Goal: Task Accomplishment & Management: Use online tool/utility

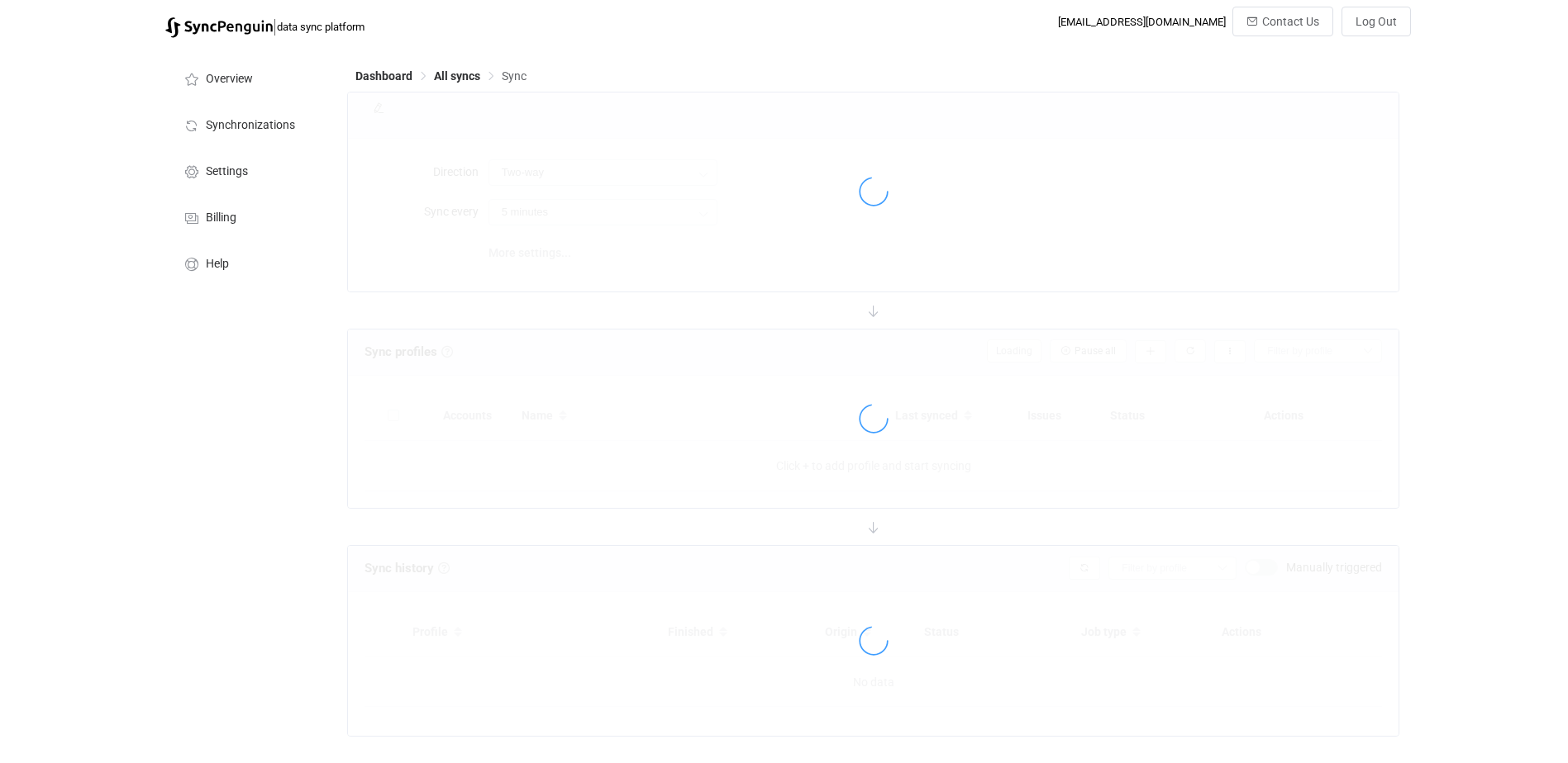
type input "10 minutes"
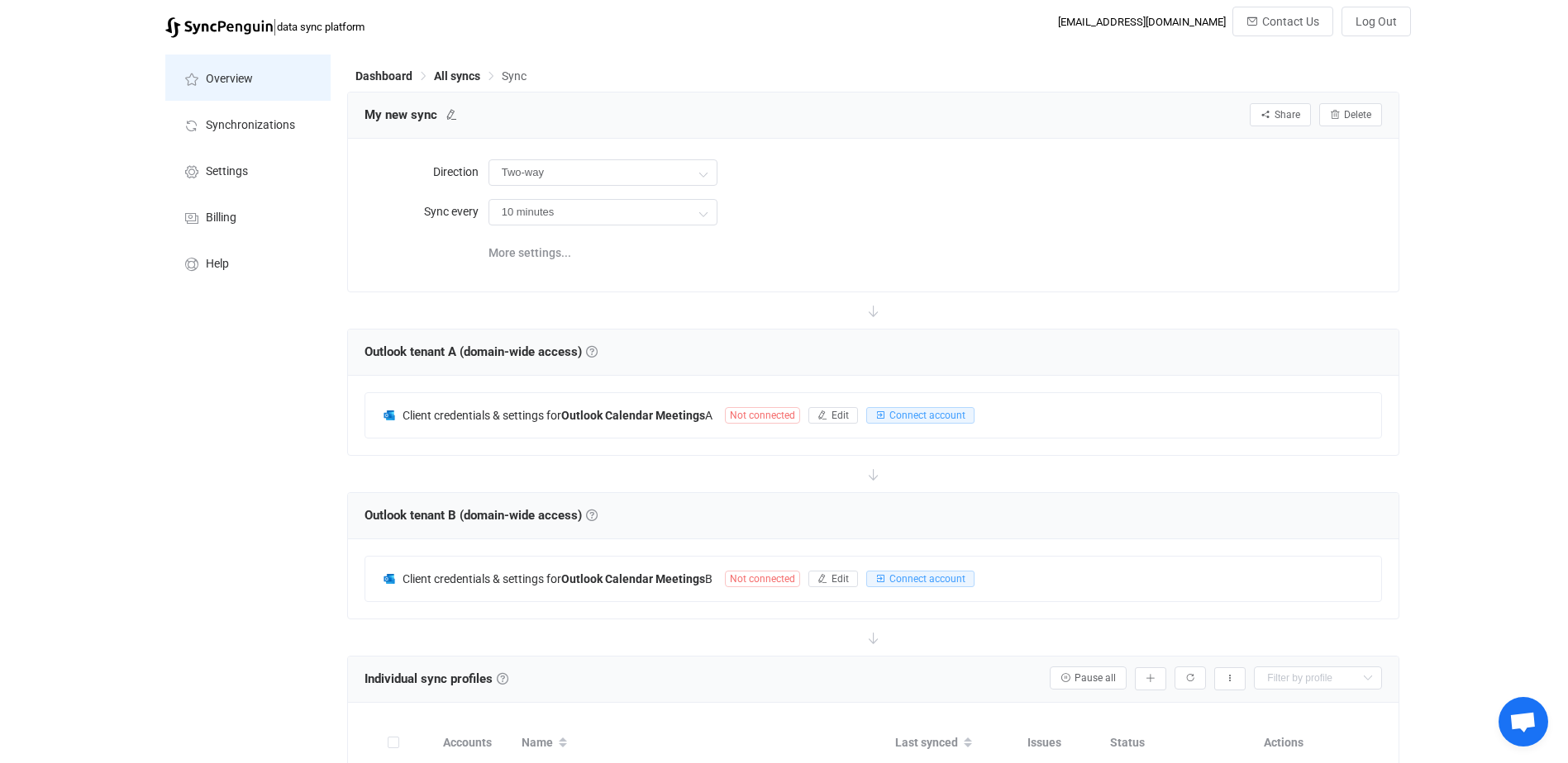
click at [227, 79] on span "Overview" at bounding box center [229, 79] width 47 height 13
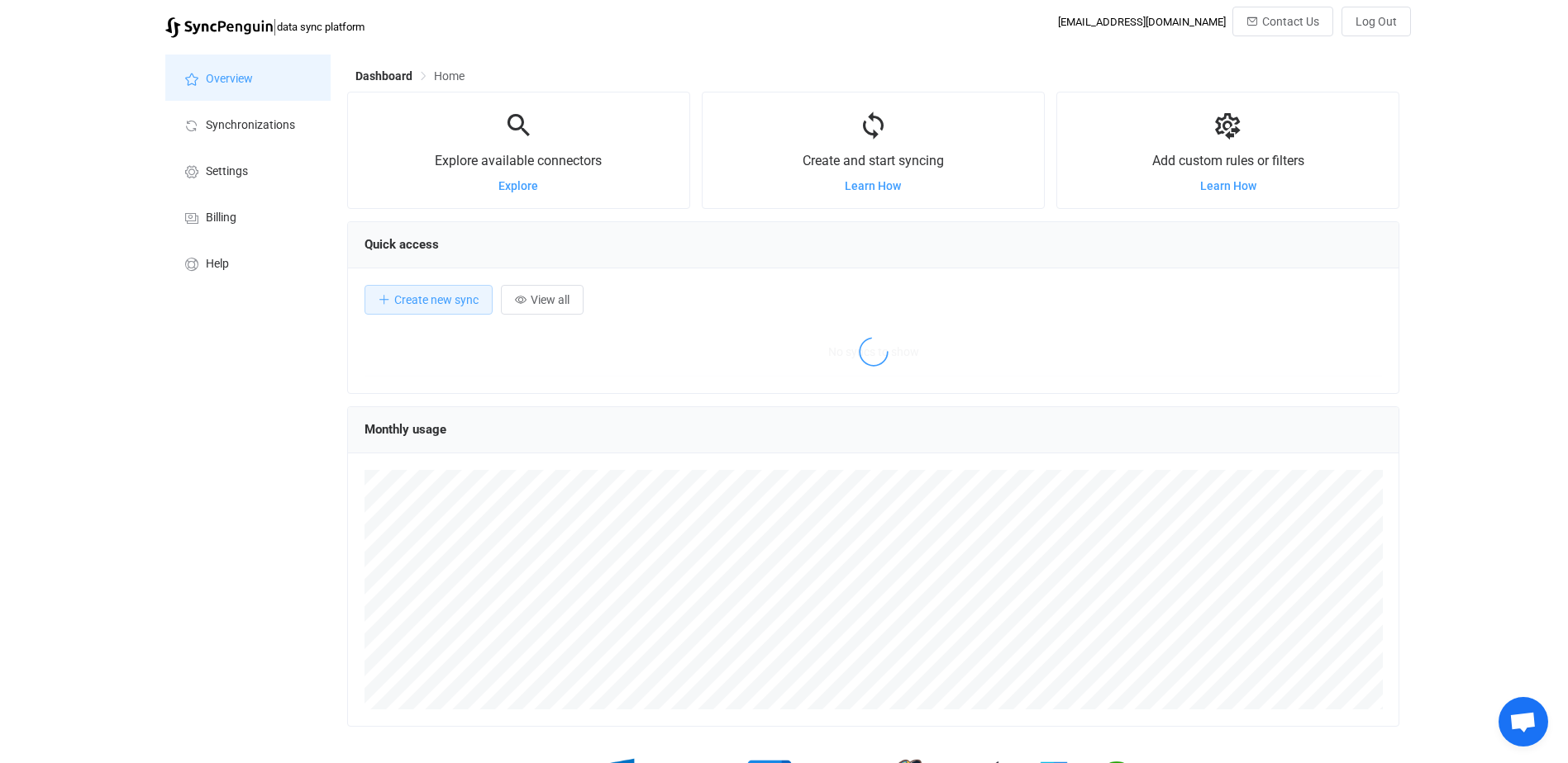
scroll to position [320, 1052]
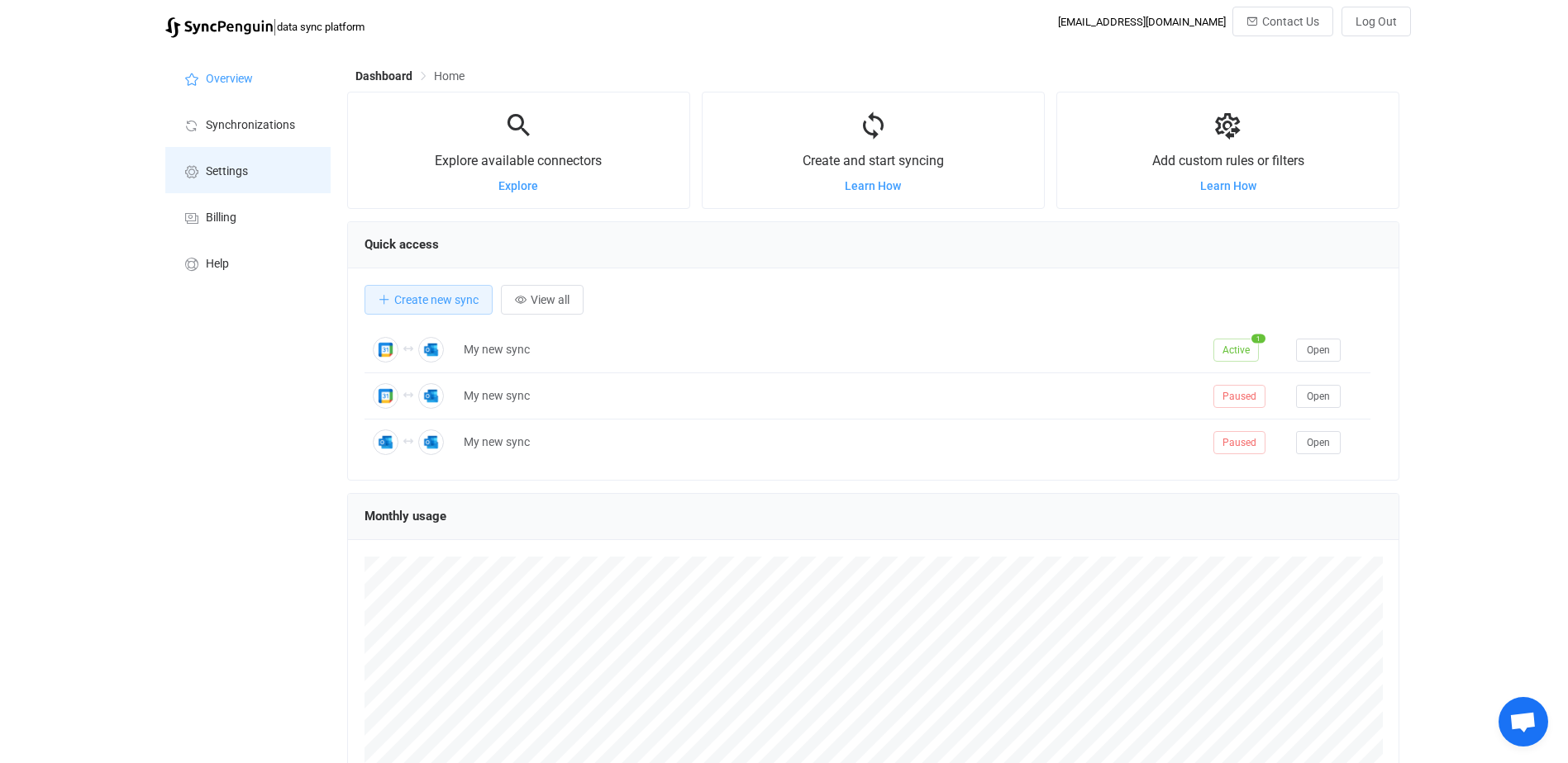
click at [230, 165] on span "Settings" at bounding box center [226, 171] width 42 height 13
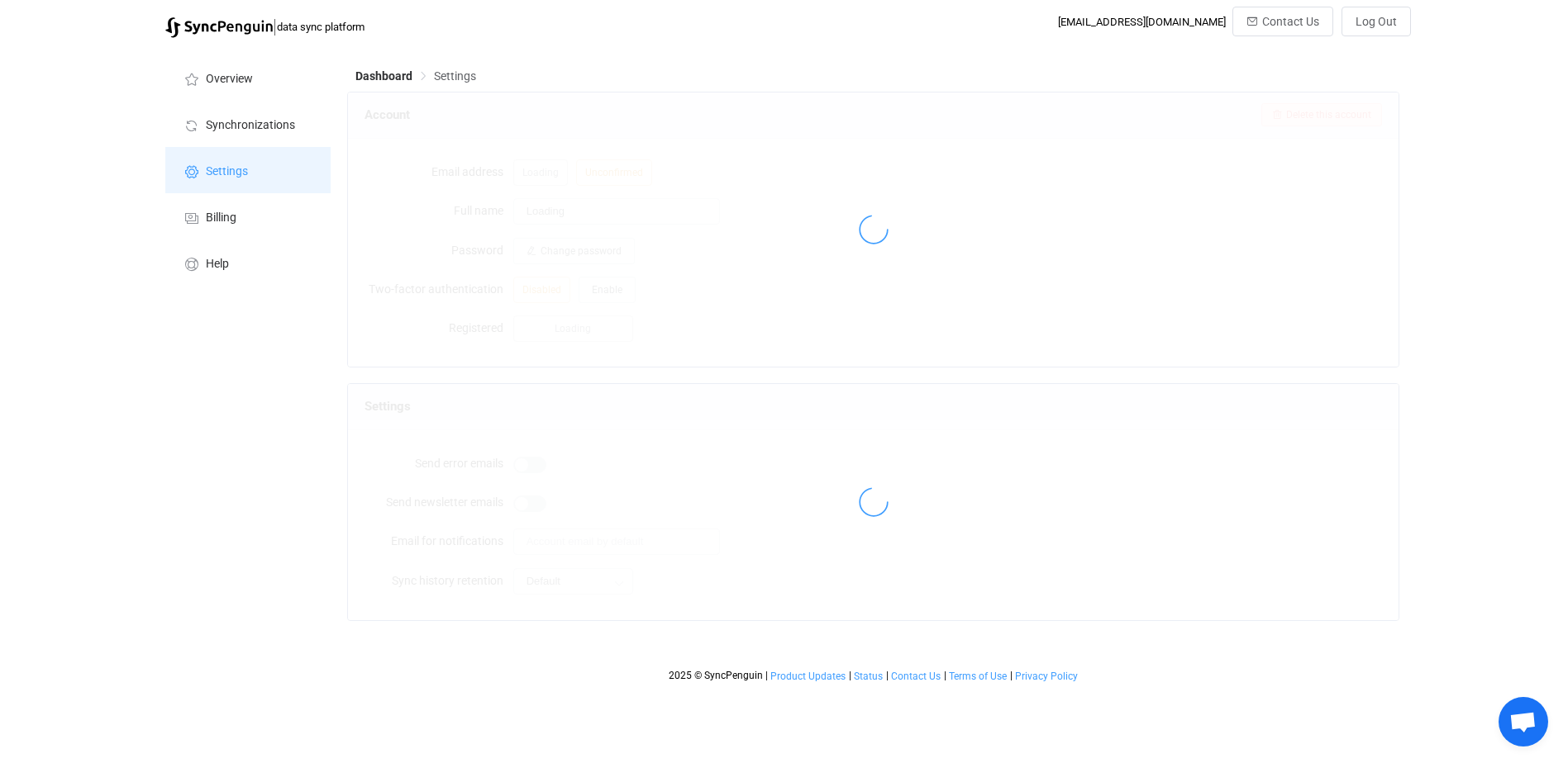
type input "WAE"
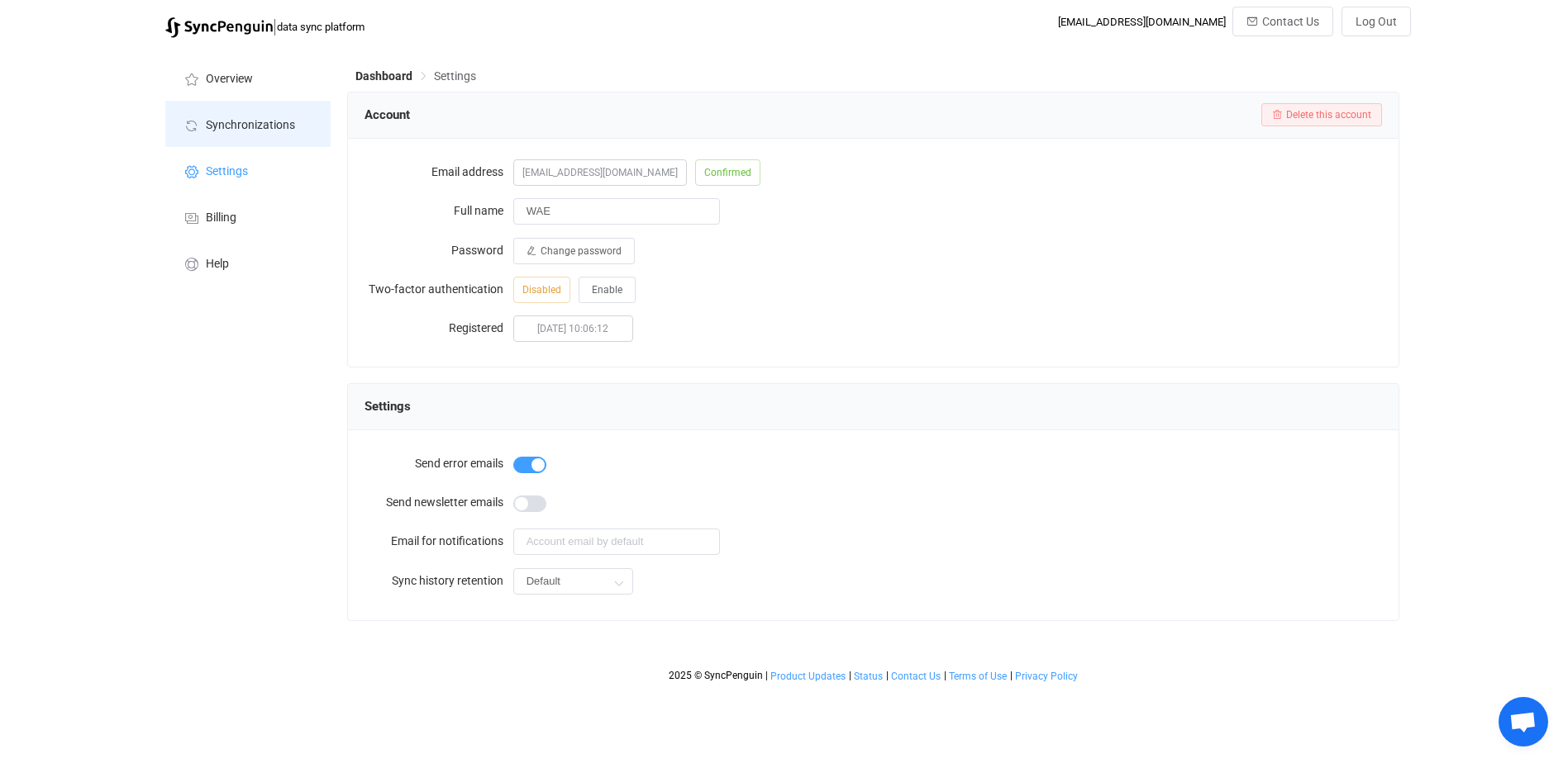
click at [238, 120] on span "Synchronizations" at bounding box center [250, 125] width 89 height 13
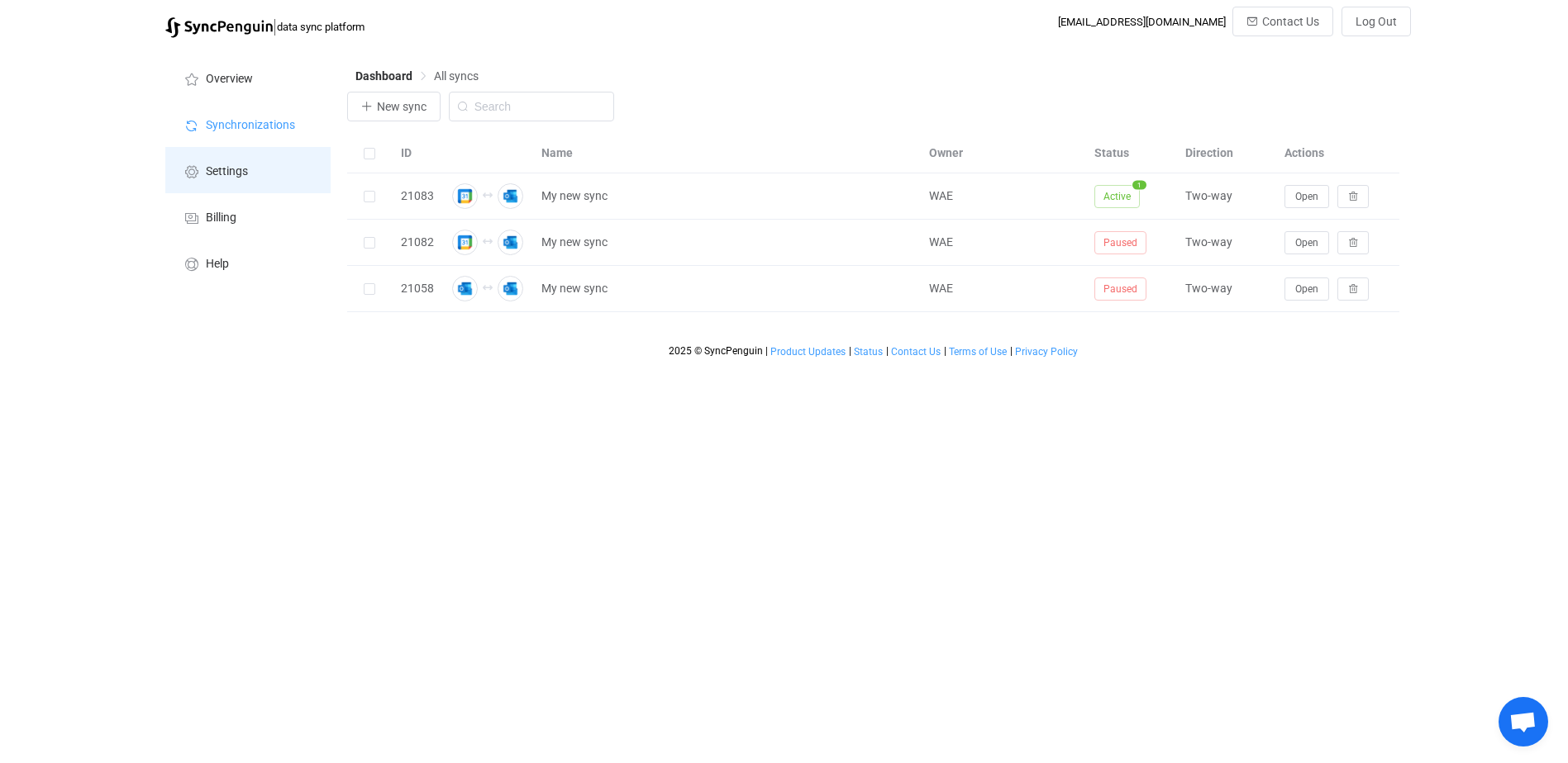
click at [232, 171] on span "Settings" at bounding box center [226, 171] width 42 height 13
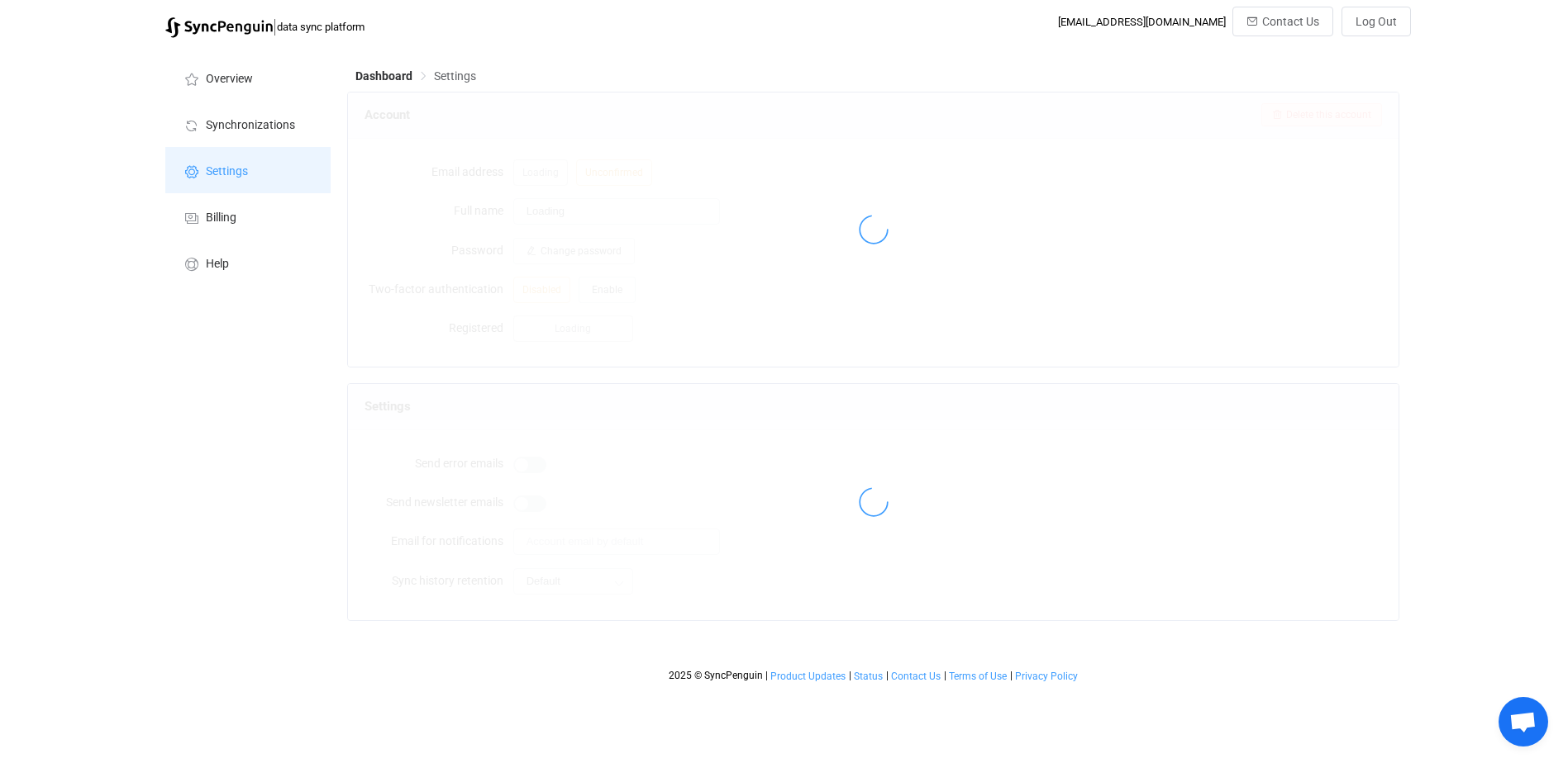
type input "WAE"
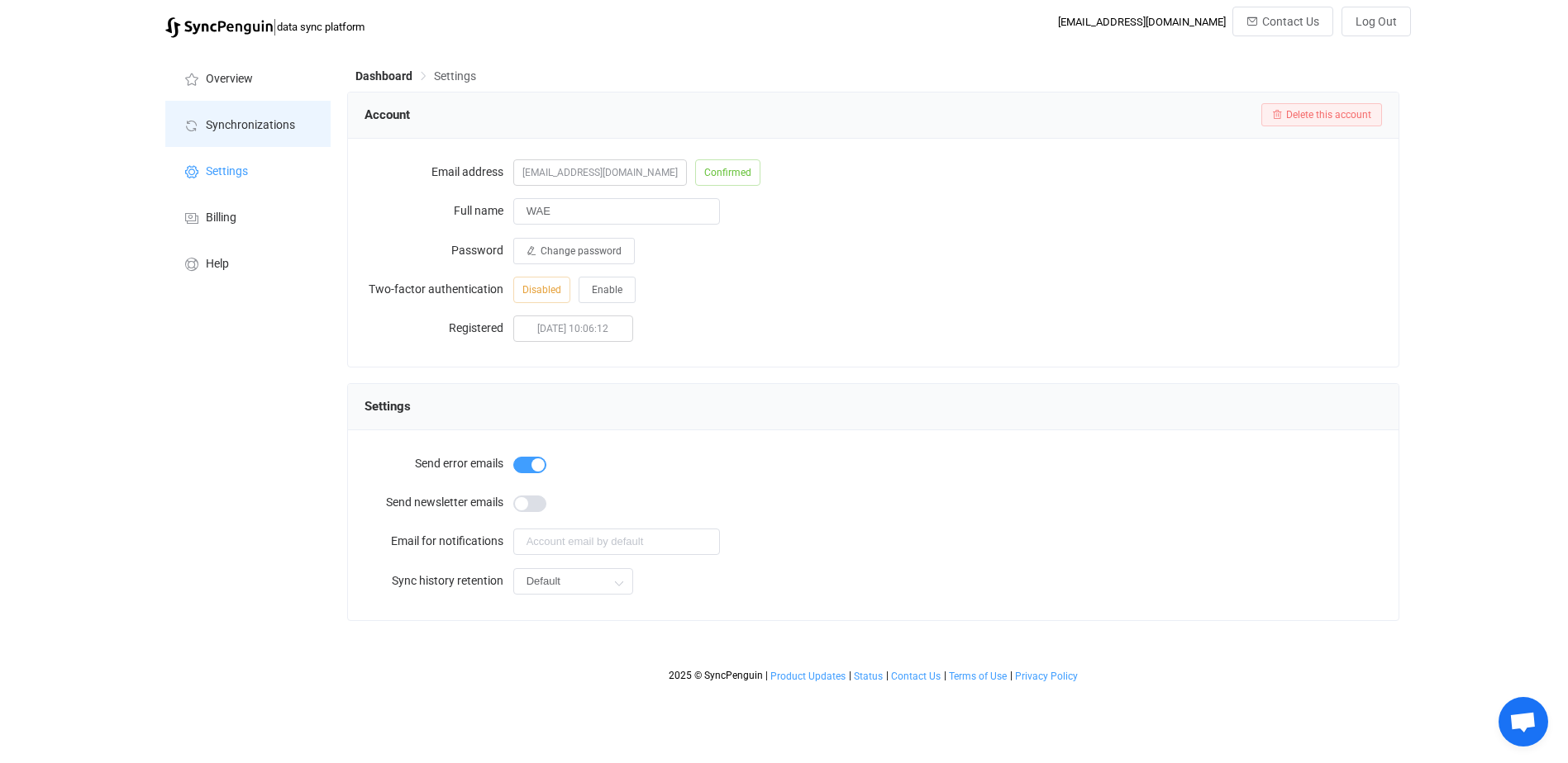
click at [246, 122] on span "Synchronizations" at bounding box center [250, 125] width 89 height 13
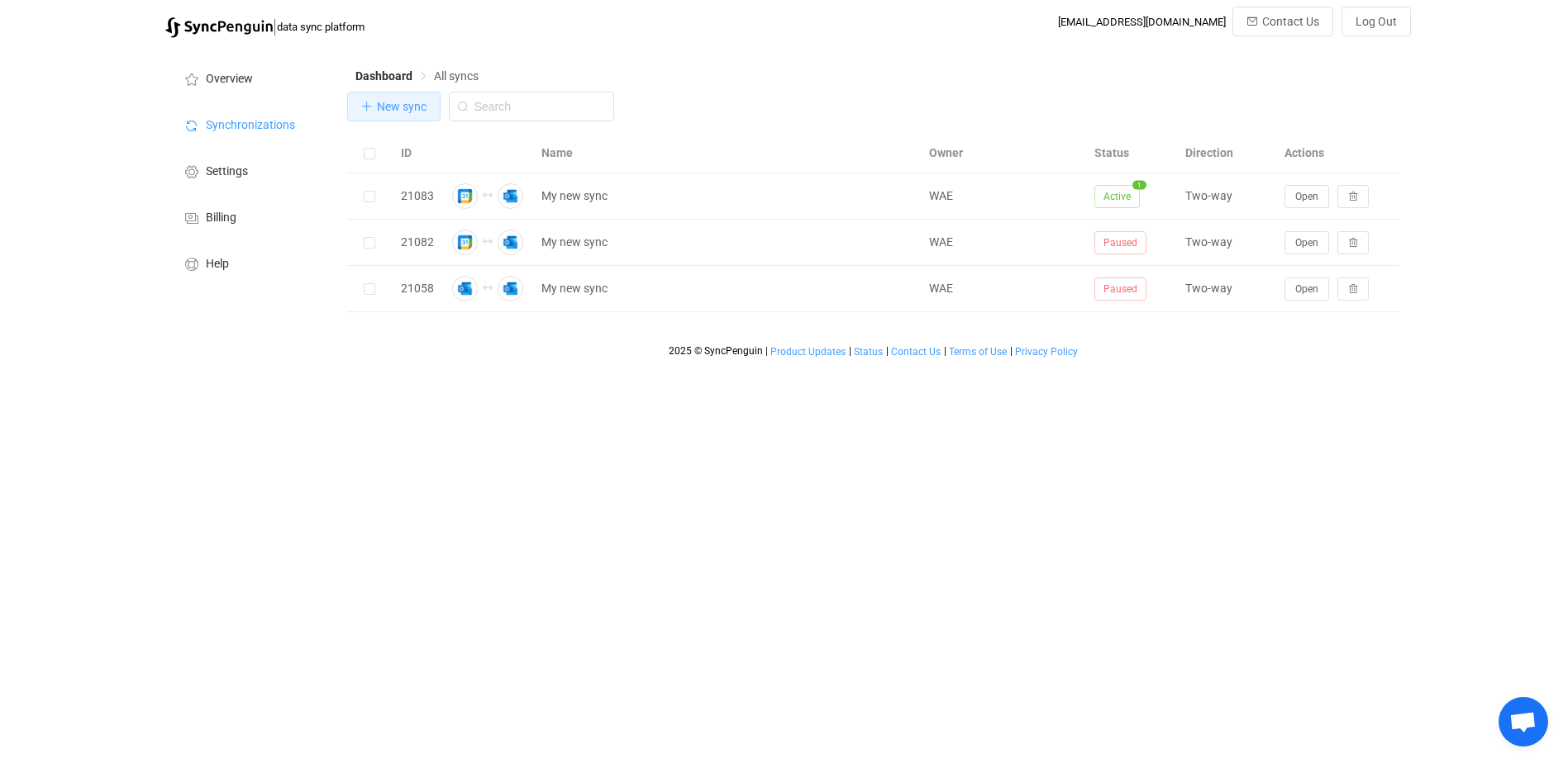
click at [396, 104] on span "New sync" at bounding box center [402, 106] width 50 height 13
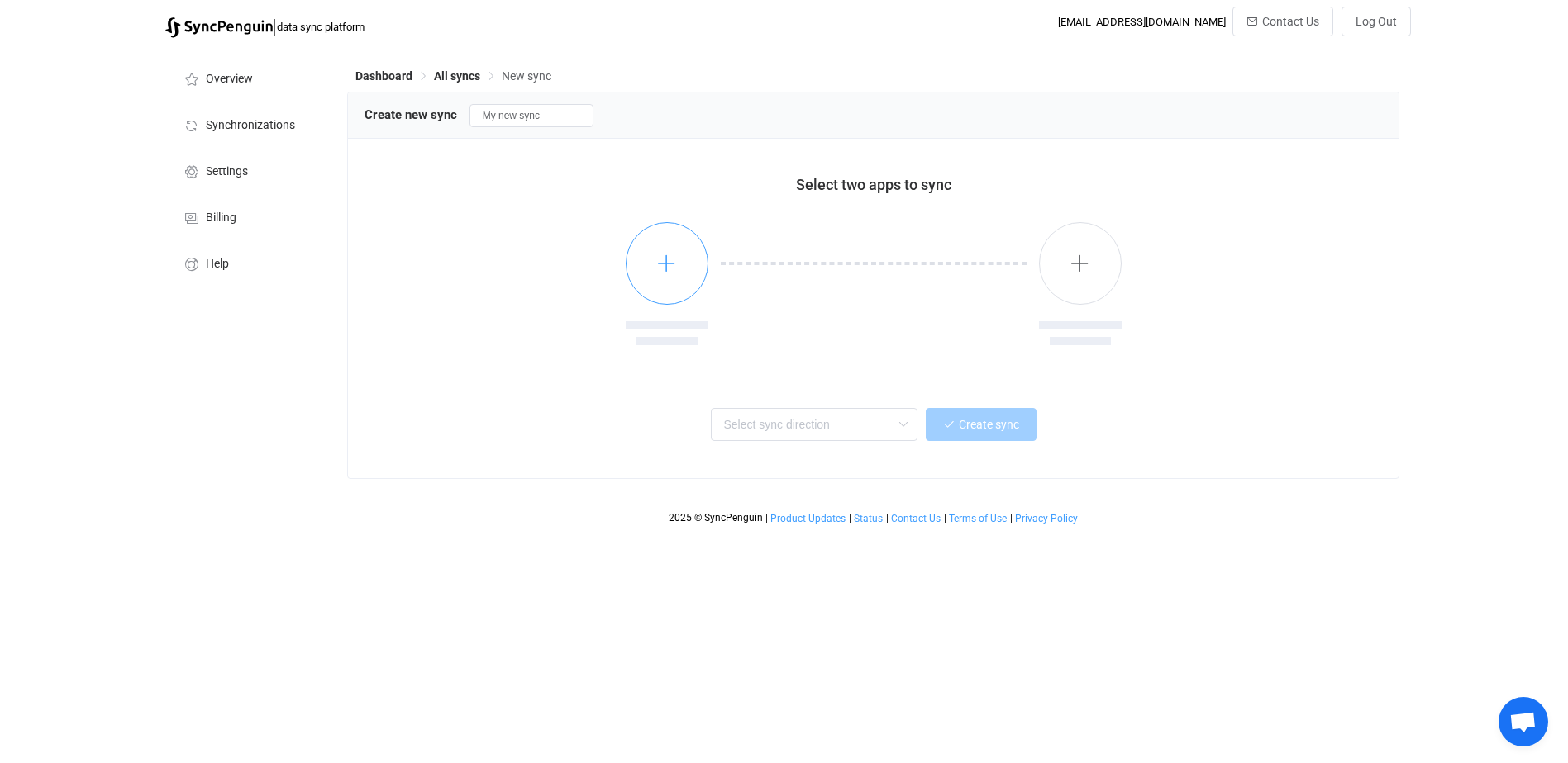
click at [659, 258] on icon "button" at bounding box center [666, 262] width 21 height 21
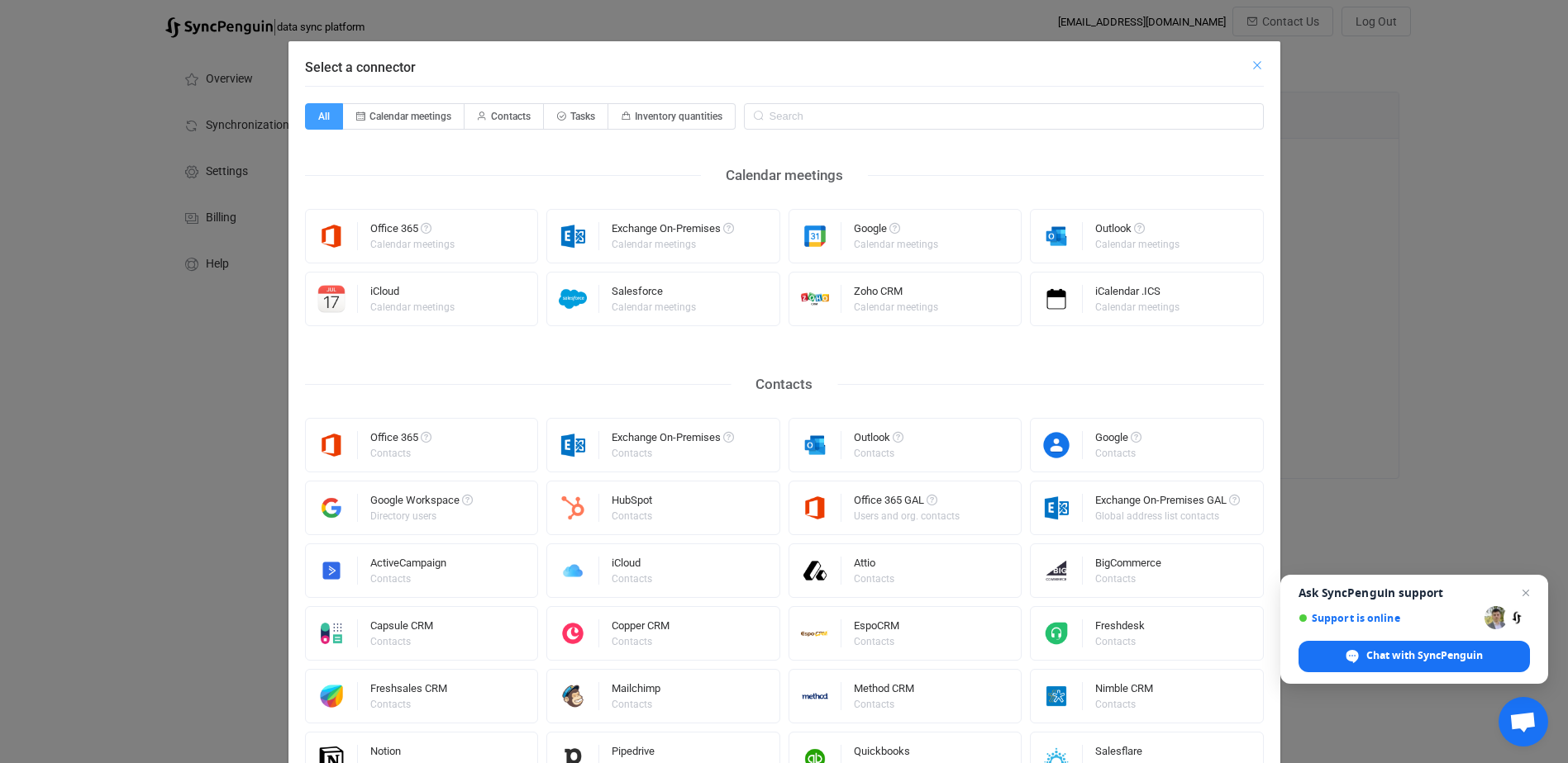
click at [1253, 63] on icon "Close" at bounding box center [1256, 65] width 13 height 13
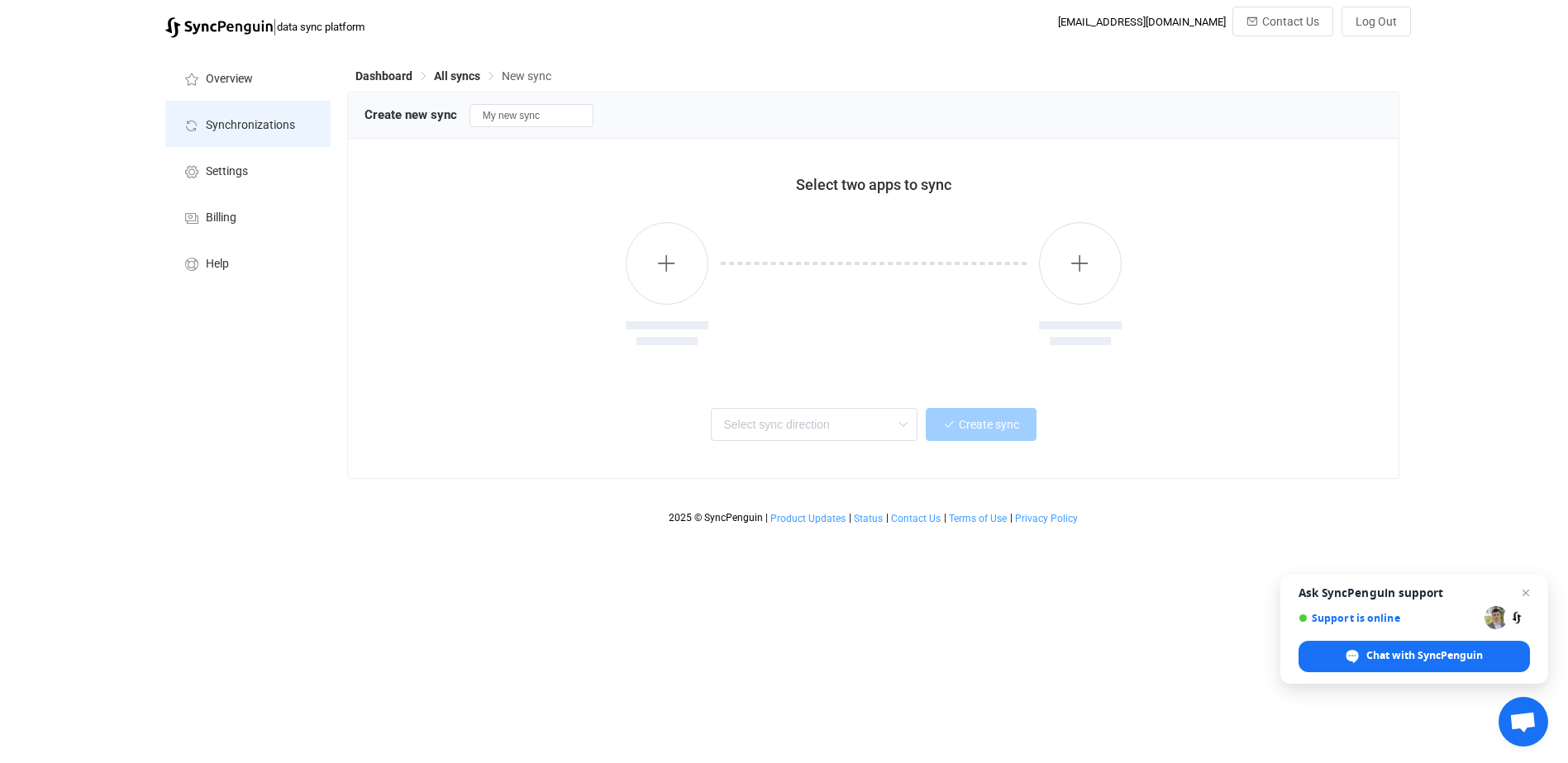
click at [239, 124] on span "Synchronizations" at bounding box center [250, 125] width 89 height 13
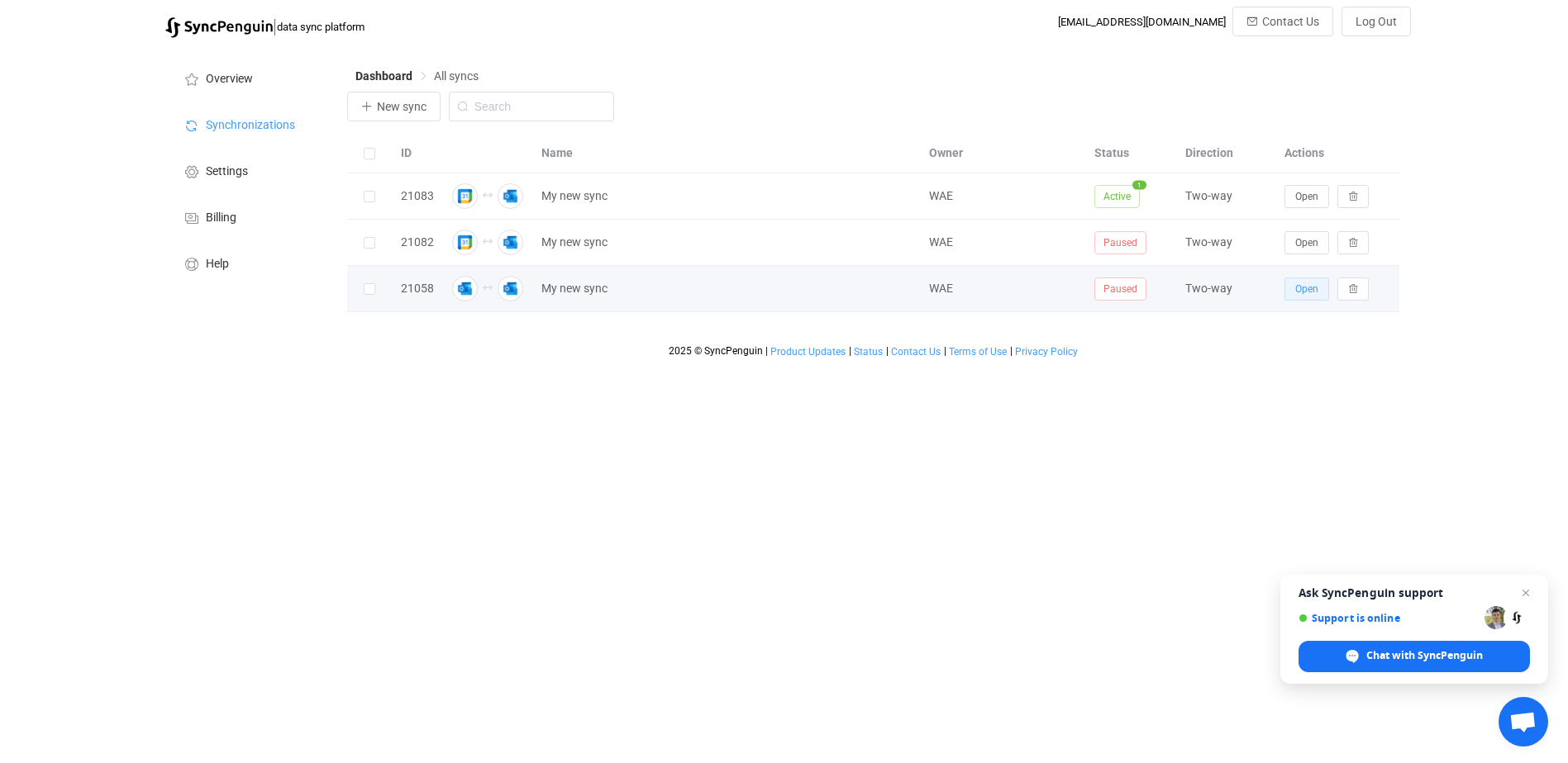
click at [1304, 294] on span "Open" at bounding box center [1306, 288] width 23 height 12
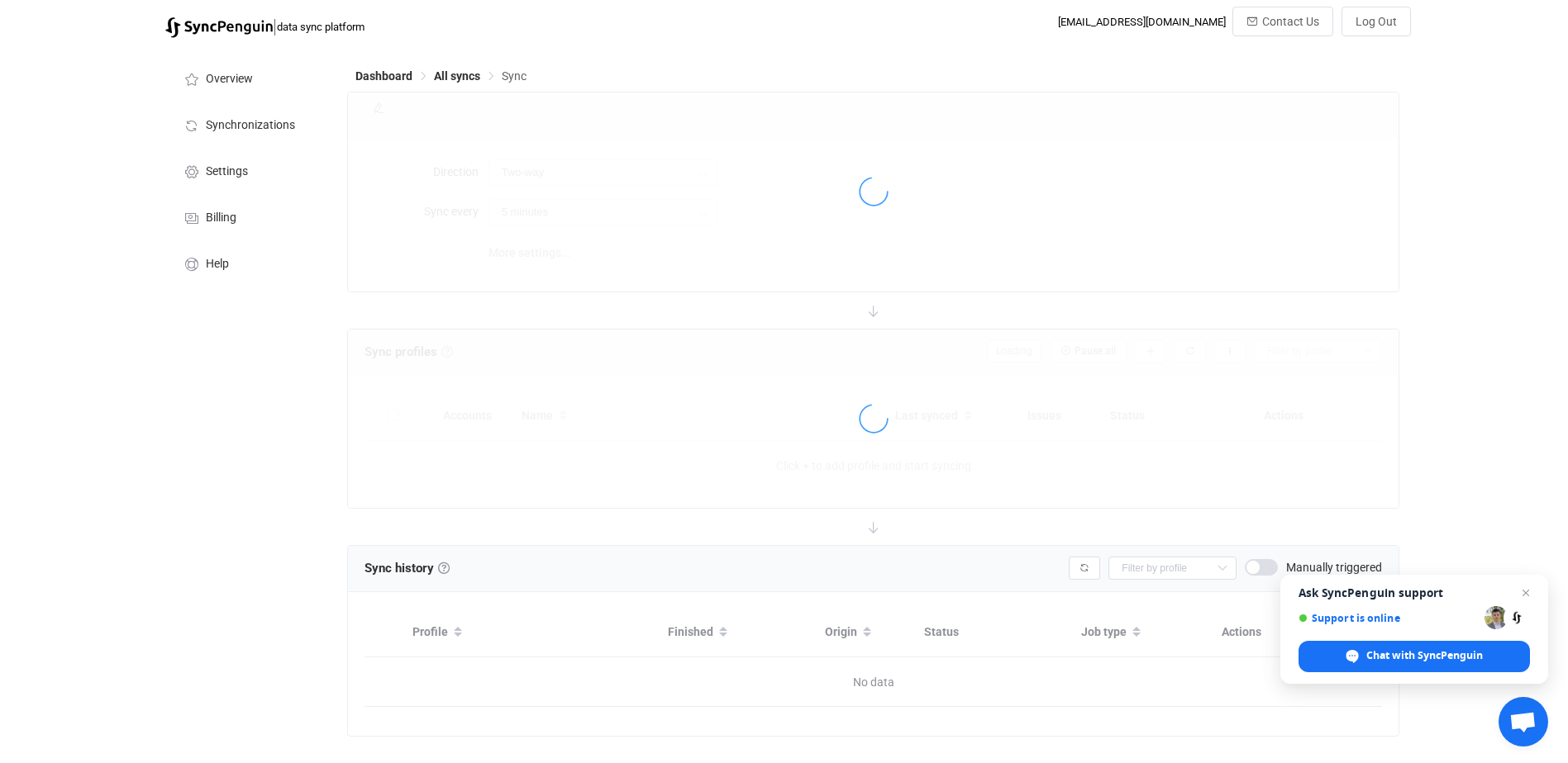
type input "10 minutes"
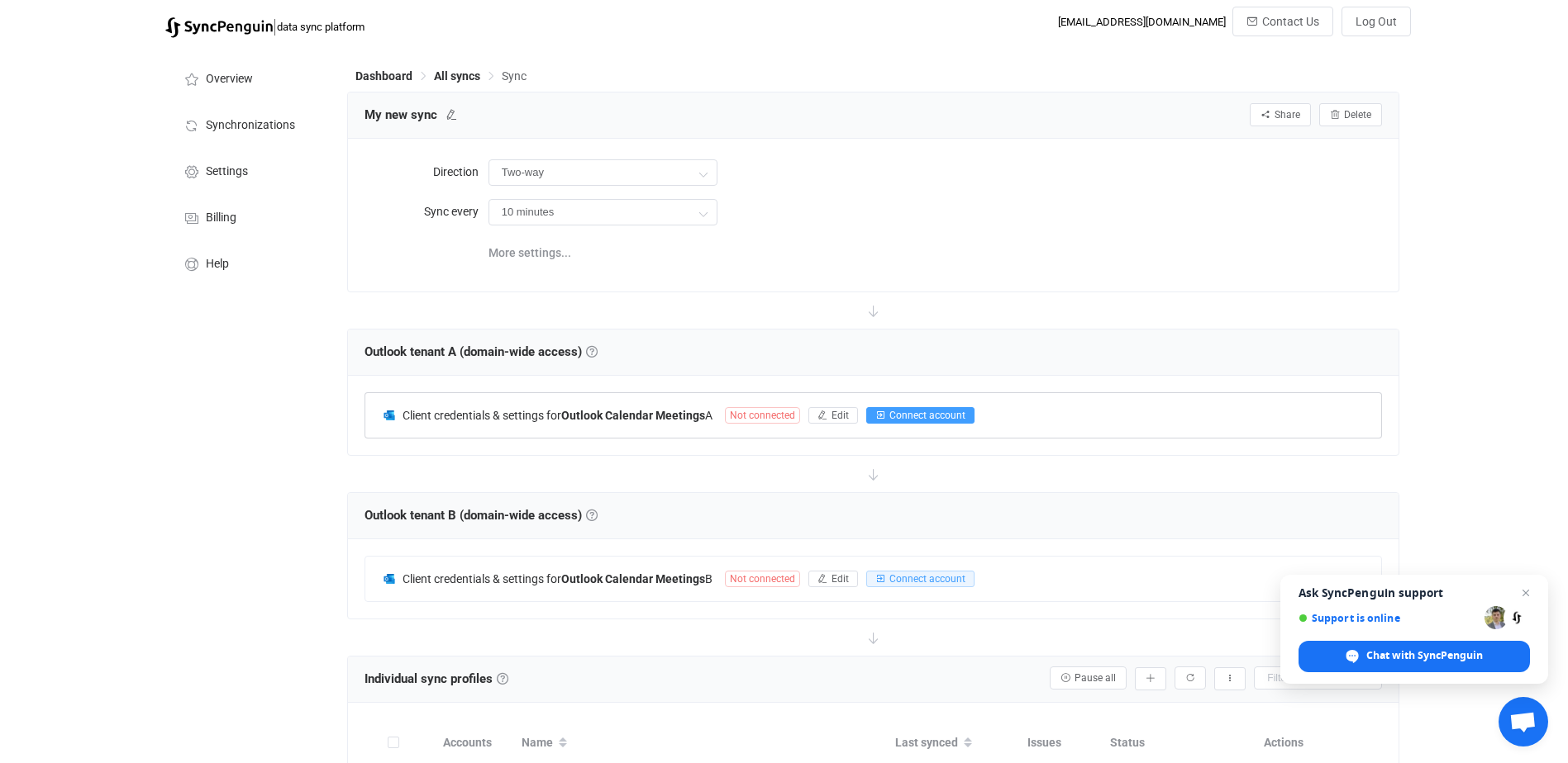
click at [961, 414] on span "Connect account" at bounding box center [927, 415] width 76 height 12
